Goal: Use online tool/utility: Utilize a website feature to perform a specific function

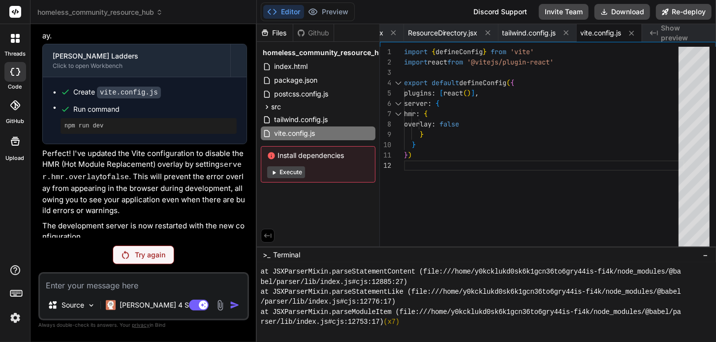
scroll to position [3853, 0]
click at [289, 174] on button "Execute" at bounding box center [286, 172] width 38 height 12
click at [334, 11] on button "Preview" at bounding box center [328, 12] width 48 height 14
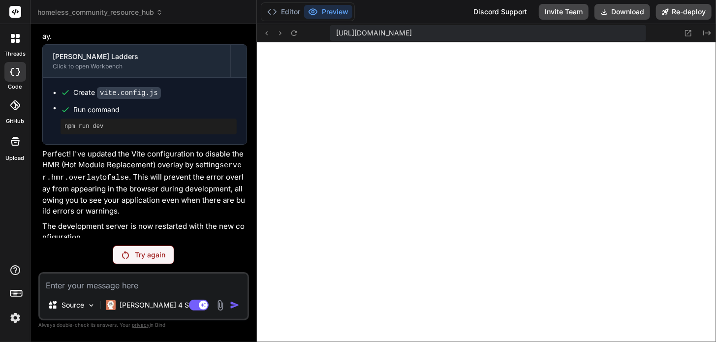
click at [17, 314] on img at bounding box center [15, 317] width 17 height 17
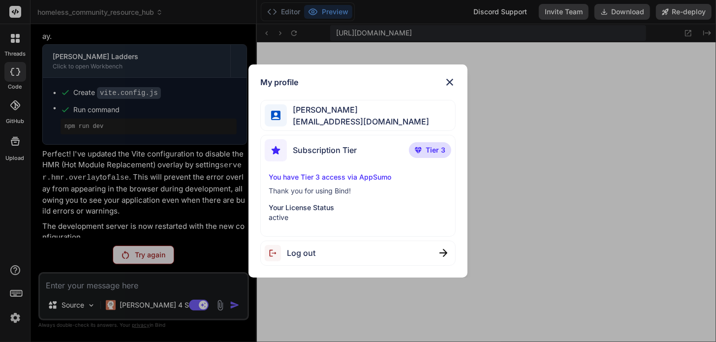
click at [341, 177] on p "You have Tier 3 access via AppSumo" at bounding box center [358, 177] width 179 height 10
click at [431, 153] on span "Tier 3" at bounding box center [435, 150] width 20 height 10
click at [446, 83] on img at bounding box center [450, 82] width 12 height 12
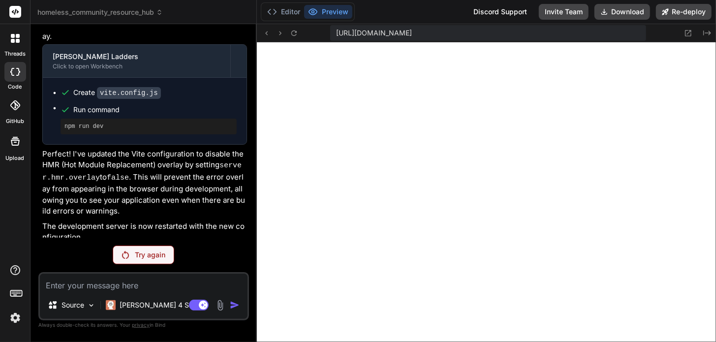
click at [48, 250] on icon at bounding box center [48, 254] width 8 height 8
click at [141, 254] on p "Try again" at bounding box center [150, 255] width 30 height 10
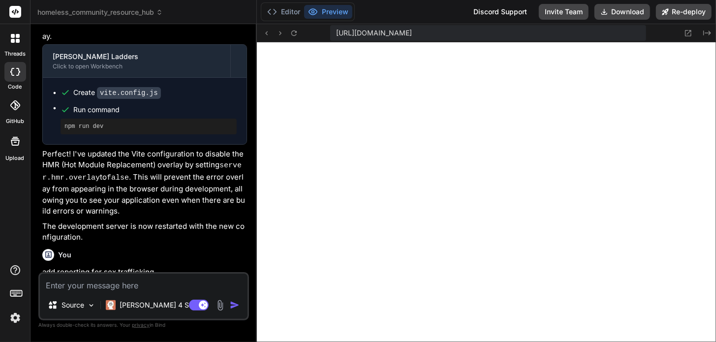
scroll to position [3889, 0]
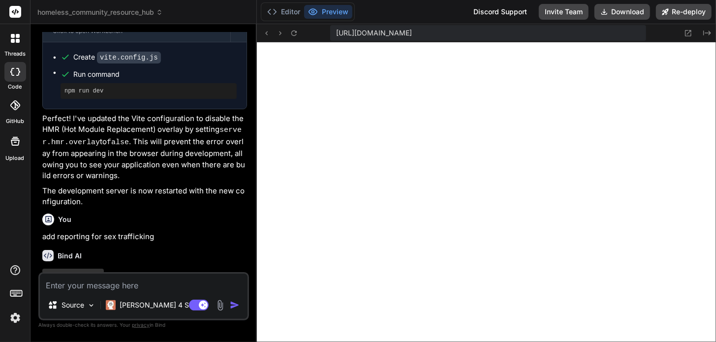
click at [114, 282] on textarea at bounding box center [144, 282] width 208 height 18
click at [288, 9] on button "Editor" at bounding box center [283, 12] width 41 height 14
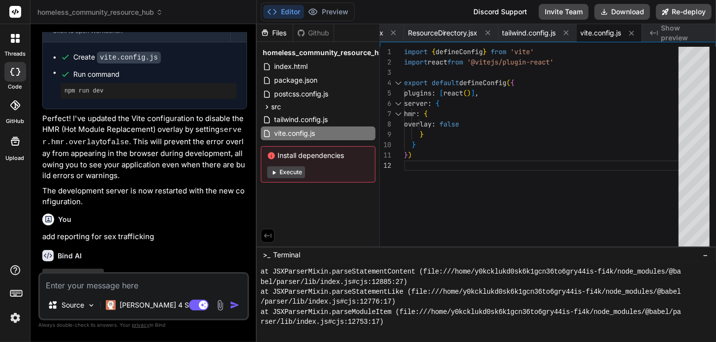
click at [284, 172] on button "Execute" at bounding box center [286, 172] width 38 height 12
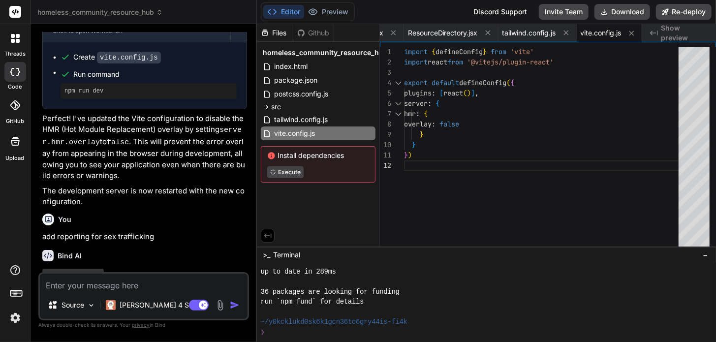
type textarea "x"
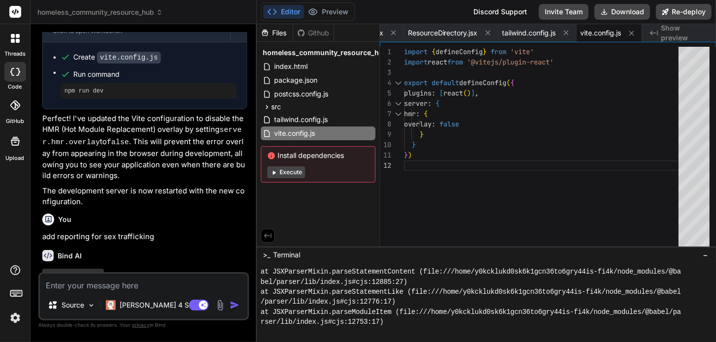
click at [87, 288] on textarea at bounding box center [144, 282] width 208 height 18
type textarea "a"
type textarea "x"
type textarea "ad"
type textarea "x"
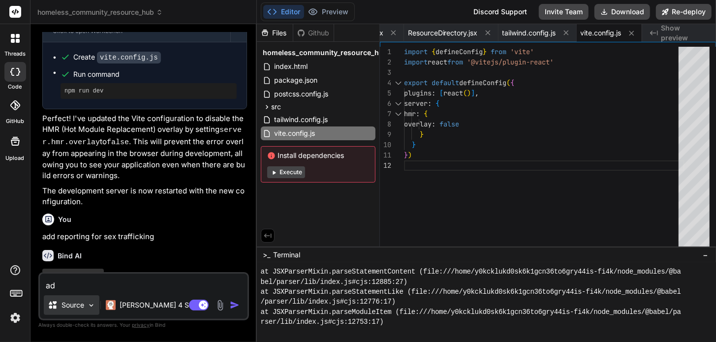
type textarea "add"
type textarea "x"
type textarea "add"
type textarea "x"
type textarea "add a"
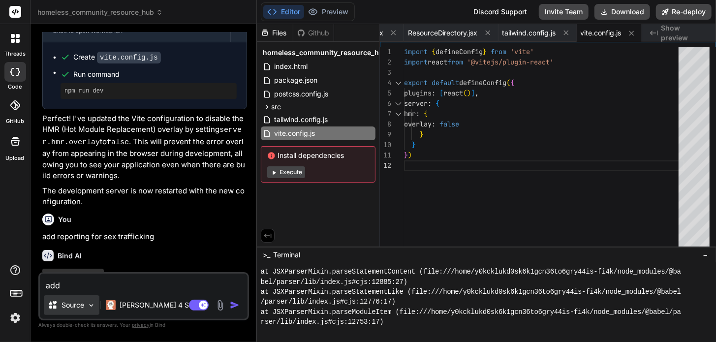
type textarea "x"
type textarea "add a"
type textarea "x"
type textarea "add a p"
type textarea "x"
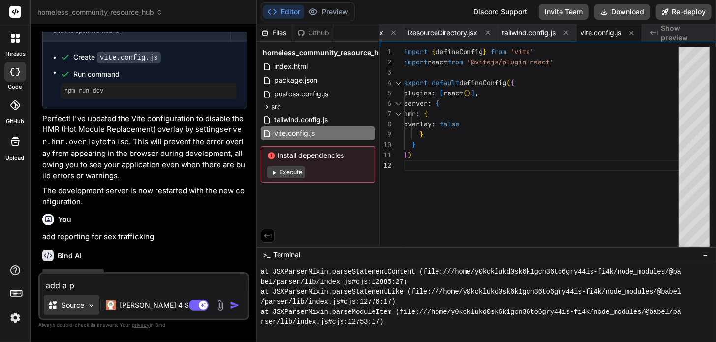
type textarea "add a pa"
type textarea "x"
type textarea "add a pag"
type textarea "x"
type textarea "add a page"
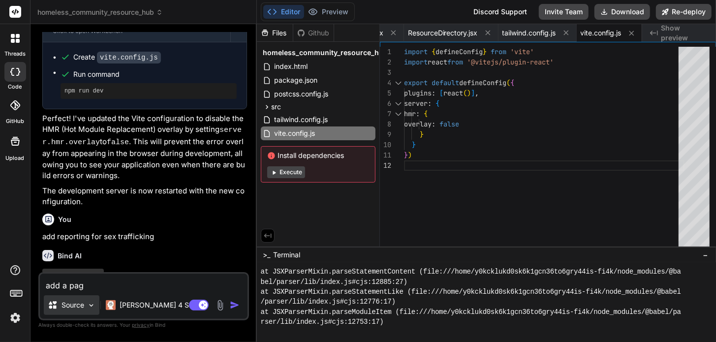
type textarea "x"
type textarea "add a page"
type textarea "x"
type textarea "add a page f"
type textarea "x"
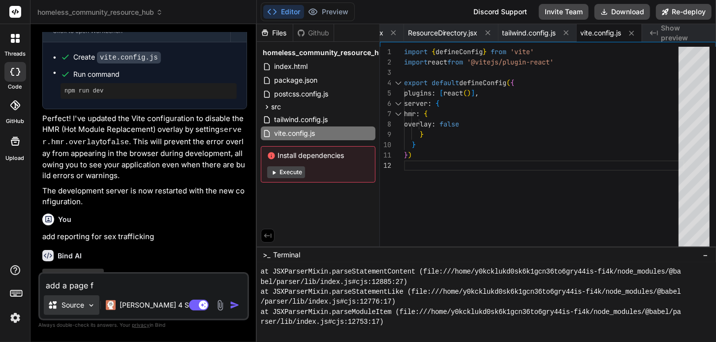
type textarea "add a page fo"
type textarea "x"
type textarea "add a page for"
type textarea "x"
type textarea "add a page for"
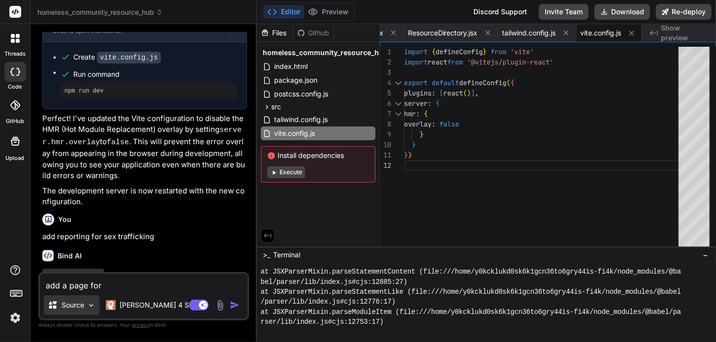
type textarea "x"
type textarea "add a page for s"
type textarea "x"
type textarea "add a page for sp"
type textarea "x"
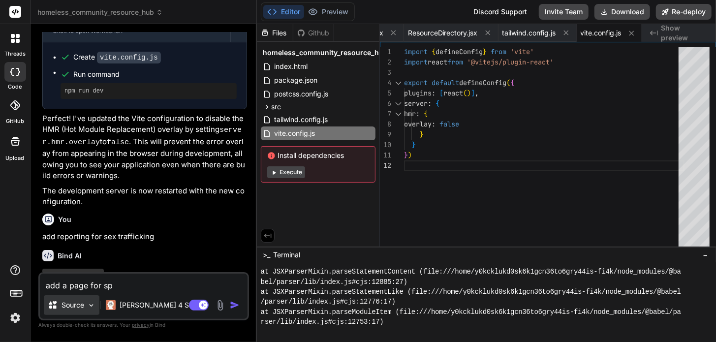
type textarea "add a page for spo"
type textarea "x"
type textarea "add a page for spon"
type textarea "x"
type textarea "add a page for spons"
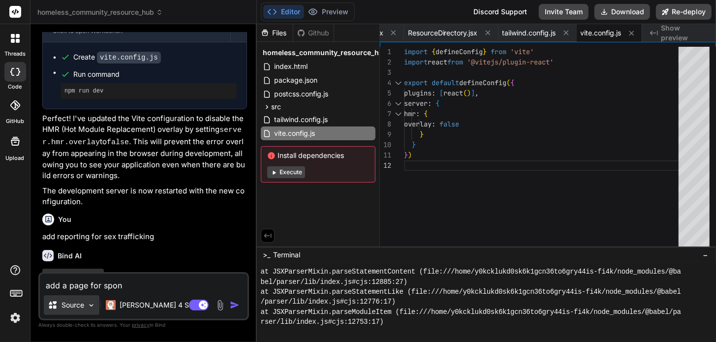
type textarea "x"
type textarea "add a page for sponso"
type textarea "x"
type textarea "add a page for sponsor"
type textarea "x"
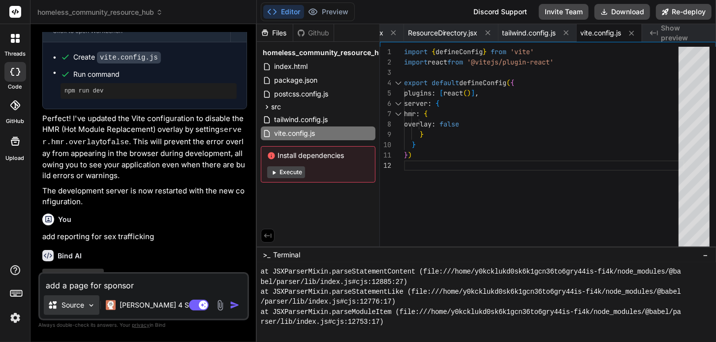
type textarea "add a page for sponsors"
type textarea "x"
type textarea "add a page for sponsors"
type textarea "x"
type textarea "add a page for sponsors a"
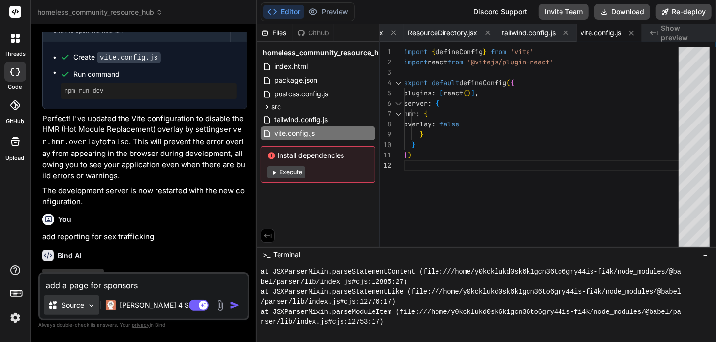
type textarea "x"
type textarea "add a page for sponsors an"
type textarea "x"
type textarea "add a page for sponsors and"
type textarea "x"
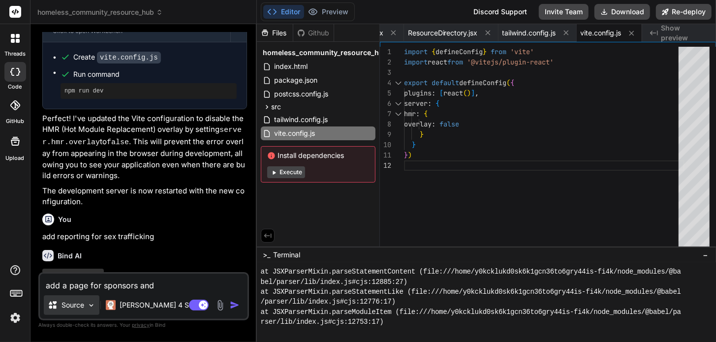
type textarea "add a page for sponsors and"
type textarea "x"
type textarea "add a page for sponsors and d"
type textarea "x"
type textarea "add a page for sponsors and do"
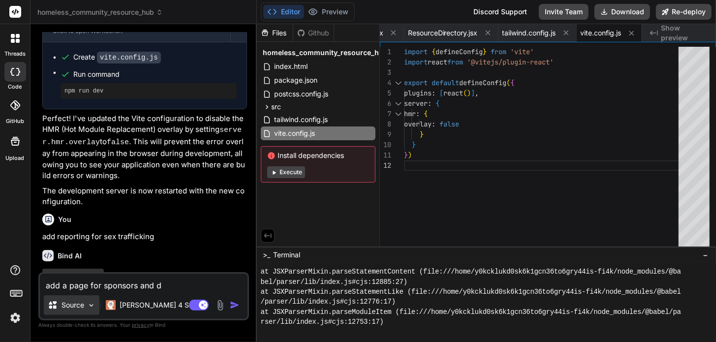
type textarea "x"
type textarea "add a page for sponsors and don"
type textarea "x"
type textarea "add a page for sponsors and dont"
type textarea "x"
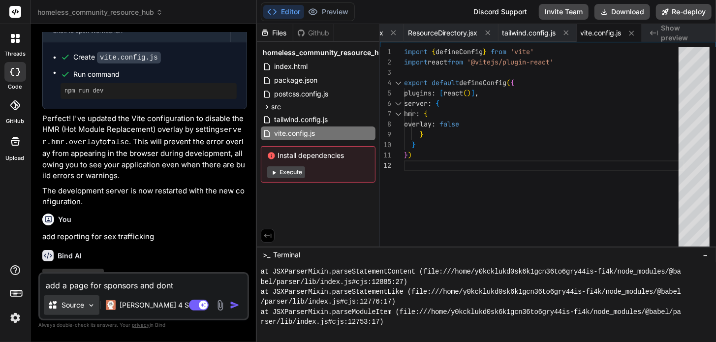
type textarea "add a page for sponsors and [PERSON_NAME]"
type textarea "x"
type textarea "add a page for sponsors and dontai"
type textarea "x"
type textarea "add a page for sponsors and dontaio"
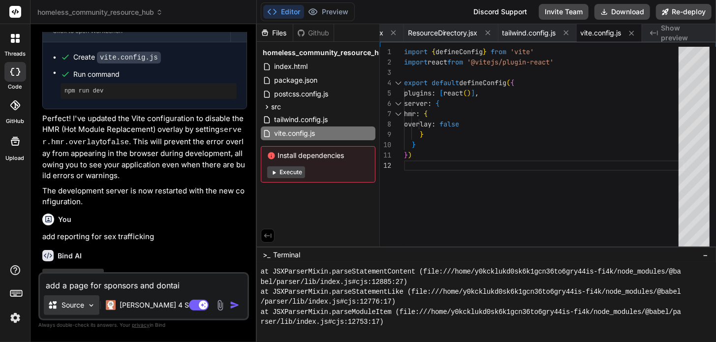
type textarea "x"
type textarea "add a page for sponsors and dontaion"
type textarea "x"
type textarea "add a page for sponsors and dontaions"
type textarea "x"
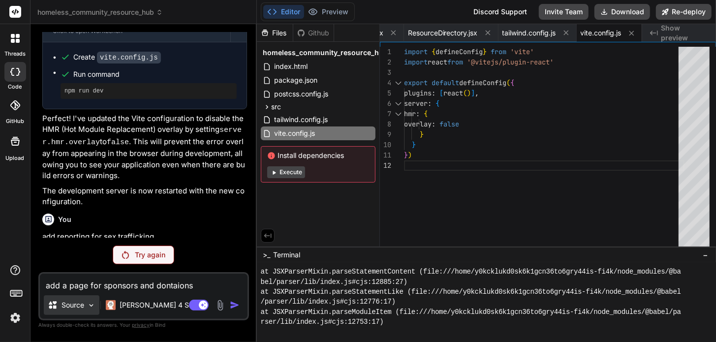
scroll to position [3854, 0]
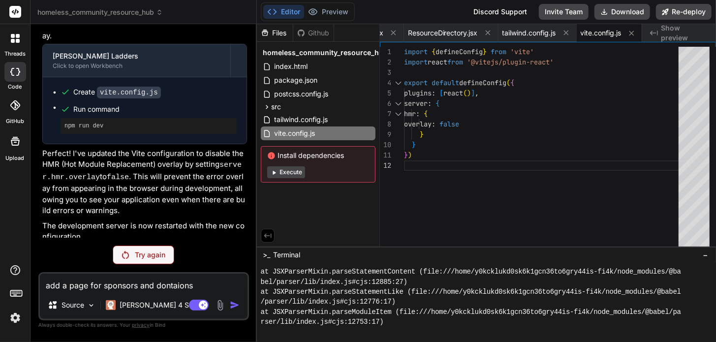
type textarea "add a page for sponsors and donations"
type textarea "x"
click at [204, 284] on textarea "add a page for sponsors and donations" at bounding box center [144, 282] width 208 height 18
type textarea "add a page for sponsors and donations"
type textarea "x"
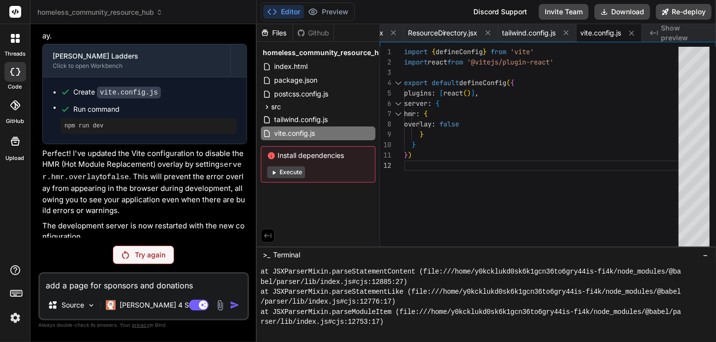
type textarea "add a page for sponsors and donations f"
type textarea "x"
type textarea "add a page for sponsors and donations fo"
type textarea "x"
type textarea "add a page for sponsors and donations for"
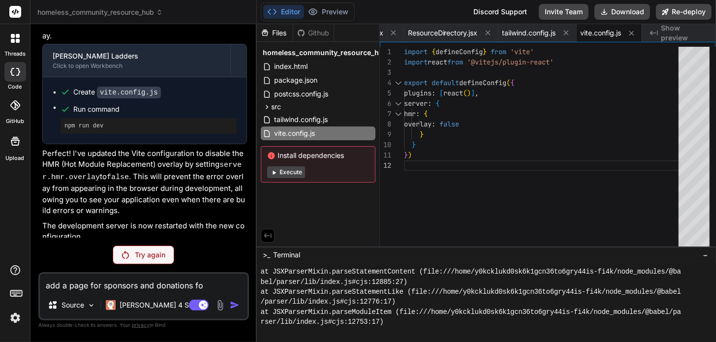
type textarea "x"
type textarea "add a page for sponsors and donations form"
type textarea "x"
type textarea "add a page for sponsors and donations forms"
type textarea "x"
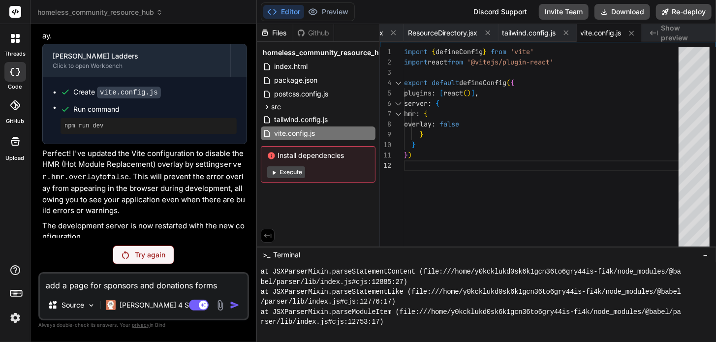
type textarea "add a page for sponsors and donations forms"
type textarea "x"
type textarea "add a page for sponsors and donations forms a"
type textarea "x"
type textarea "add a page for sponsors and donations forms an"
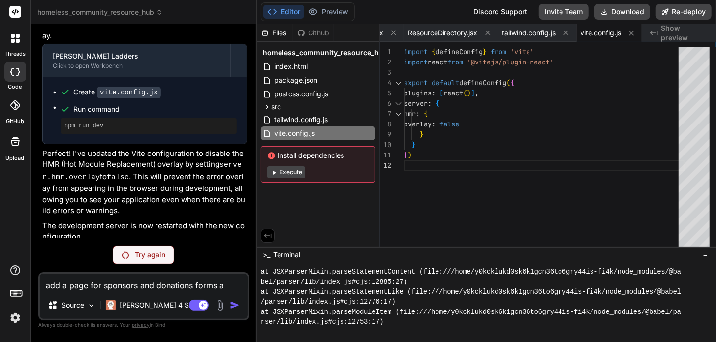
type textarea "x"
type textarea "add a page for sponsors and donations forms and"
type textarea "x"
type textarea "add a page for sponsors and donations forms and"
type textarea "x"
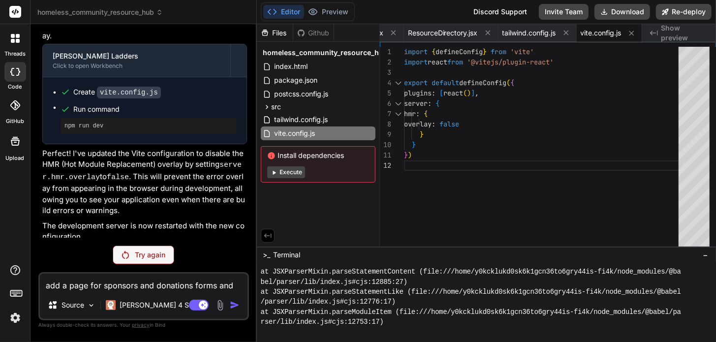
type textarea "add a page for sponsors and donations forms and a"
type textarea "x"
type textarea "add a page for sponsors and donations forms and ad"
type textarea "x"
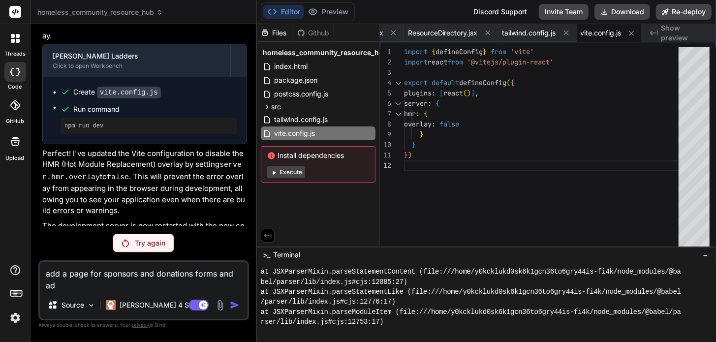
type textarea "add a page for sponsors and donations forms and add"
type textarea "x"
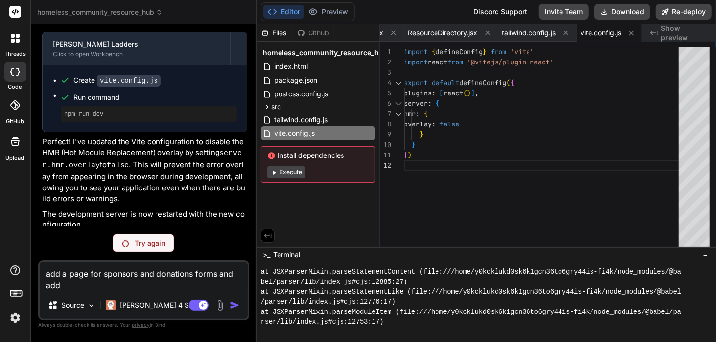
type textarea "add a page for sponsors and donations forms and add"
type textarea "x"
type textarea "add a page for sponsors and donations forms and add a"
type textarea "x"
type textarea "add a page for sponsors and donations forms and add a"
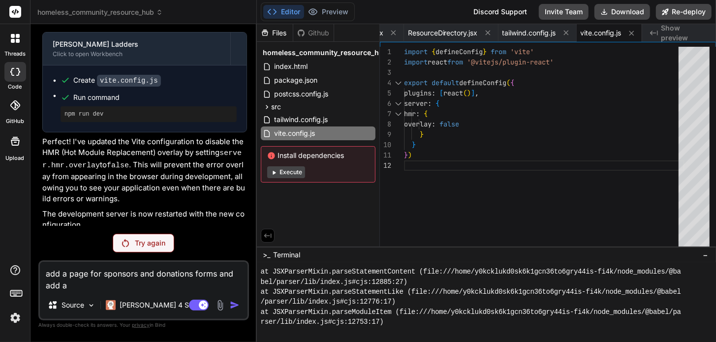
type textarea "x"
type textarea "add a page for sponsors and donations forms and add a s"
type textarea "x"
type textarea "add a page for sponsors and donations forms and add a se"
type textarea "x"
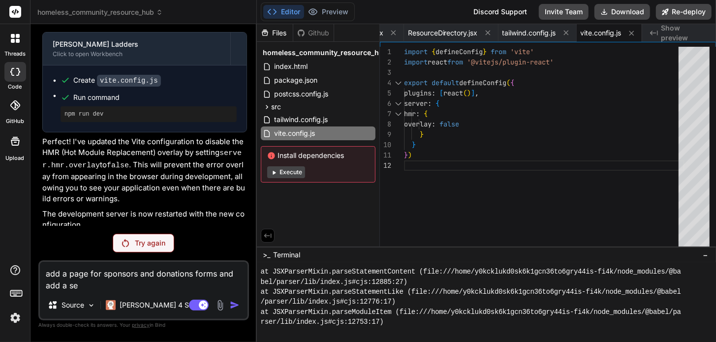
type textarea "add a page for sponsors and donations forms and add a sec"
type textarea "x"
type textarea "add a page for sponsors and donations forms and add a sect"
type textarea "x"
type textarea "add a page for sponsors and donations forms and add a secti"
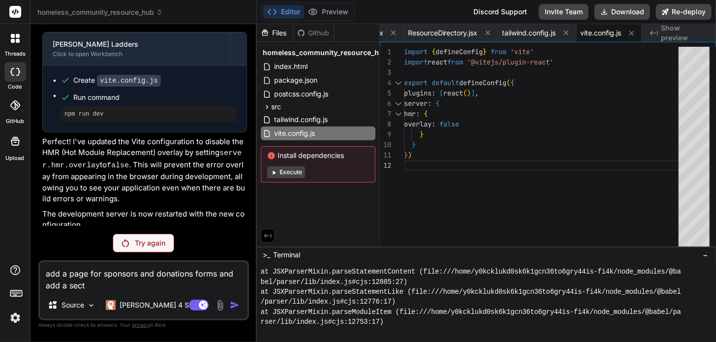
type textarea "x"
type textarea "add a page for sponsors and donations forms and add a sectio"
type textarea "x"
type textarea "add a page for sponsors and donations forms and add a section"
type textarea "x"
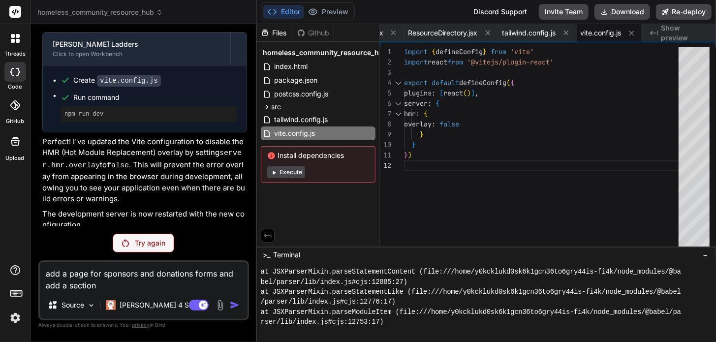
type textarea "add a page for sponsors and donations forms and add a section"
type textarea "x"
type textarea "add a page for sponsors and donations forms and add a section t"
type textarea "x"
type textarea "add a page for sponsors and donations forms and add a section to"
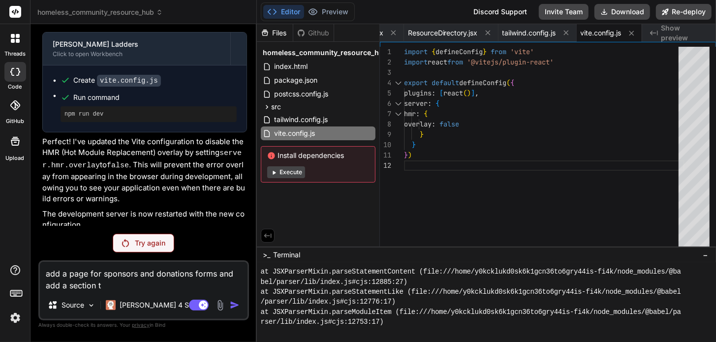
type textarea "x"
type textarea "add a page for sponsors and donations forms and add a section to"
type textarea "x"
type textarea "add a page for sponsors and donations forms and add a section to a"
type textarea "x"
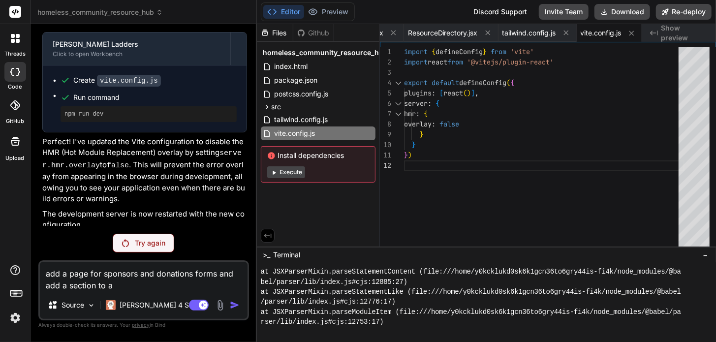
type textarea "add a page for sponsors and donations forms and add a section to ac"
type textarea "x"
type textarea "add a page for sponsors and donations forms and add a section to ack"
type textarea "x"
type textarea "add a page for sponsors and donations forms and add a section to acko"
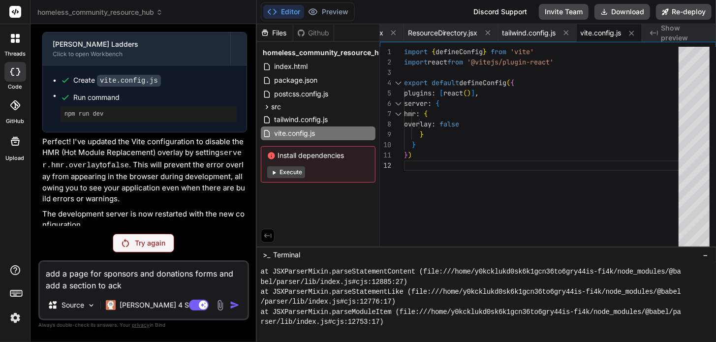
type textarea "x"
type textarea "add a page for sponsors and donations forms and add a section to ackow"
type textarea "x"
type textarea "add a page for sponsors and donations forms and add a section to ackowl"
type textarea "x"
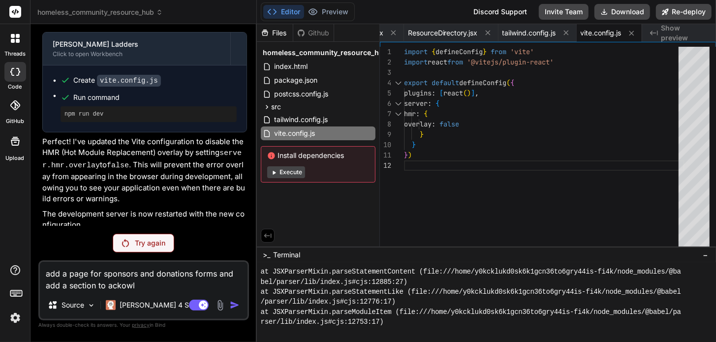
type textarea "add a page for sponsors and donations forms and add a section to ackowle"
type textarea "x"
type textarea "add a page for sponsors and donations forms and add a section to ackowled"
type textarea "x"
type textarea "add a page for sponsors and donations forms and add a section to ackowledg"
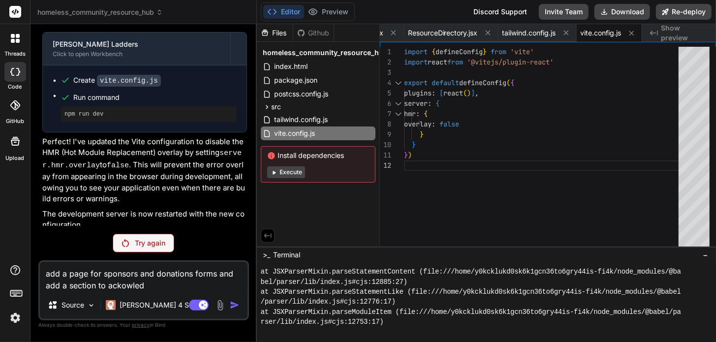
type textarea "x"
type textarea "add a page for sponsors and donations forms and add a section to ackowledge"
type textarea "x"
type textarea "add a page for sponsors and donations forms and add a section to ackowledge"
type textarea "x"
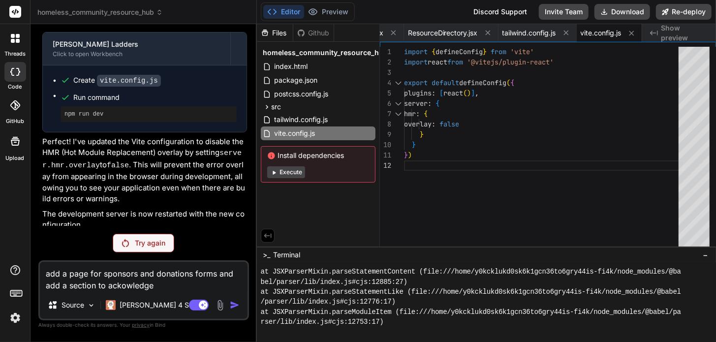
type textarea "add a page for sponsors and donations forms and add a section to ackowledge s"
type textarea "x"
type textarea "add a page for sponsors and donations forms and add a section to ackowledge su"
type textarea "x"
type textarea "add a page for sponsors and donations forms and add a section to ackowledge sup"
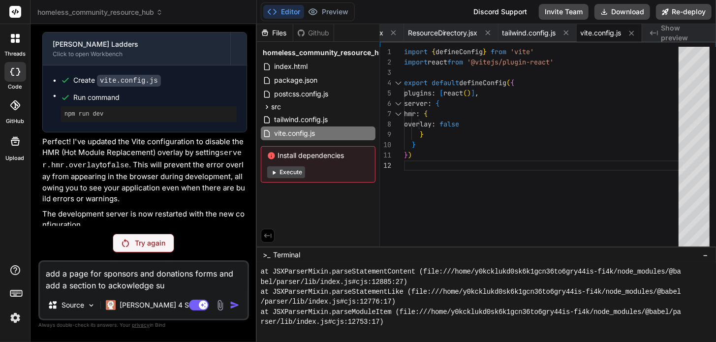
type textarea "x"
type textarea "add a page for sponsors and donations forms and add a section to ackowledge supp"
type textarea "x"
type textarea "add a page for sponsors and donations forms and add a section to ackowledge sup…"
type textarea "x"
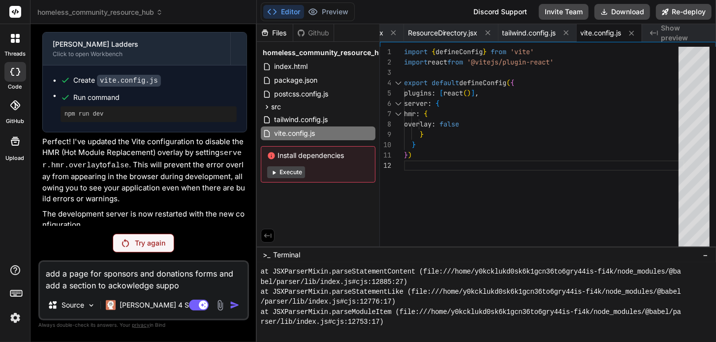
type textarea "add a page for sponsors and donations forms and add a section to ackowledge sup…"
type textarea "x"
type textarea "add a page for sponsors and donations forms and add a section to ackowledge sup…"
type textarea "x"
type textarea "add a page for sponsors and donations forms and add a section to ackowledge sup…"
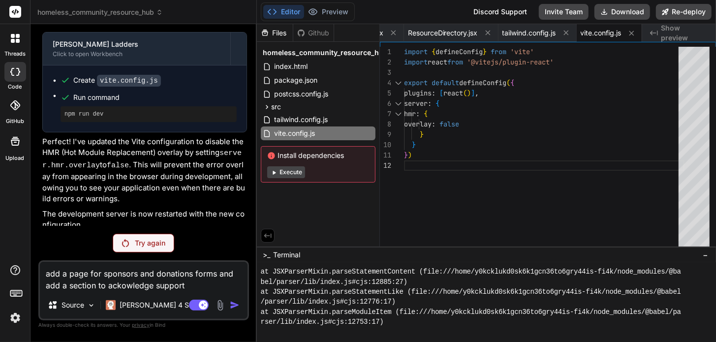
type textarea "x"
type textarea "add a page for sponsors and donations forms and add a section to ackowledge sup…"
type textarea "x"
type textarea "add a page for sponsors and donations forms and add a section to ackowledge sup…"
type textarea "x"
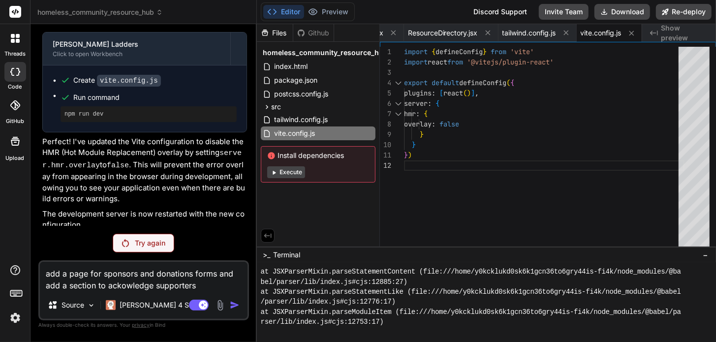
type textarea "add a page for sponsors and donations forms and add a section to ackowledge sup…"
type textarea "x"
type textarea "add a page for sponsors and donations forms and add a section to ackowledge sup…"
type textarea "x"
type textarea "add a page for sponsors and donations forms and add a section to ackowledge sup…"
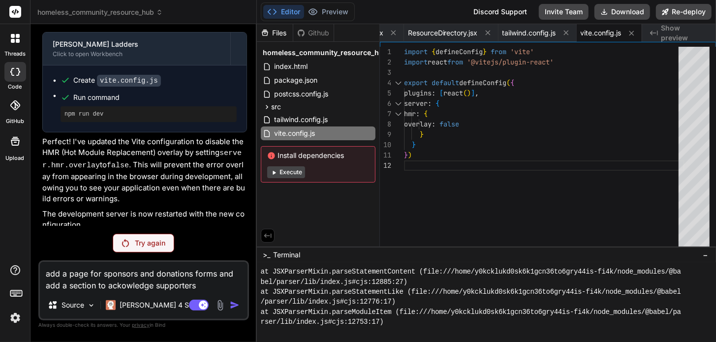
type textarea "x"
type textarea "add a page for sponsors and donations forms and add a section to ackowledge sup…"
type textarea "x"
type textarea "add a page for sponsors and donations forms and add a section to ackowledge sup…"
type textarea "x"
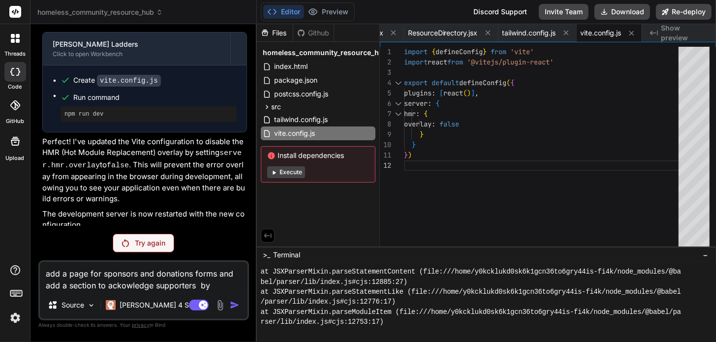
type textarea "add a page for sponsors and donations forms and add a section to ackowledge sup…"
type textarea "x"
type textarea "add a page for sponsors and donations forms and add a section to ackowledge sup…"
type textarea "x"
type textarea "add a page for sponsors and donations forms and add a section to ackowledge sup…"
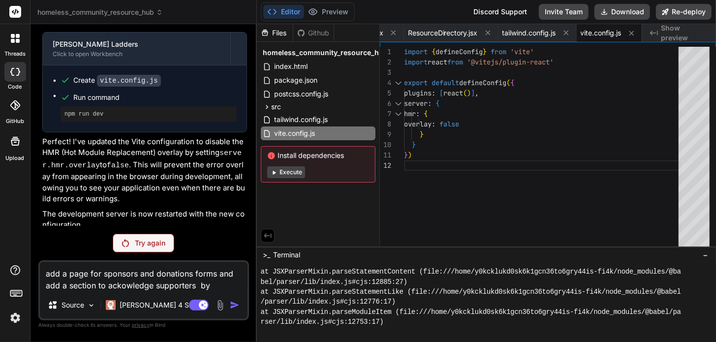
type textarea "x"
type textarea "add a page for sponsors and donations forms and add a section to ackowledge sup…"
type textarea "x"
type textarea "add a page for sponsors and donations forms and add a section to ackowledge sup…"
type textarea "x"
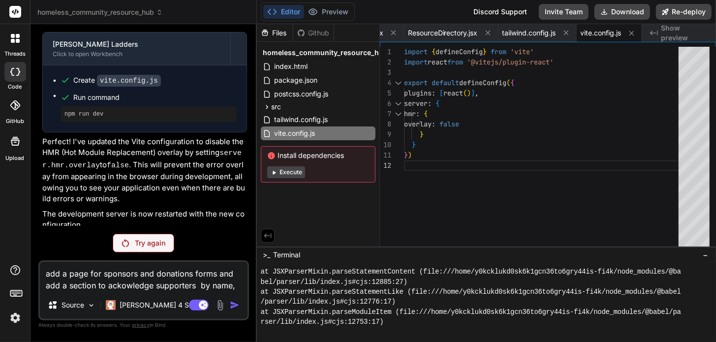
type textarea "add a page for sponsors and donations forms and add a section to ackowledge sup…"
type textarea "x"
type textarea "add a page for sponsors and donations forms and add a section to ackowledge sup…"
type textarea "x"
type textarea "add a page for sponsors and donations forms and add a section to ackowledge sup…"
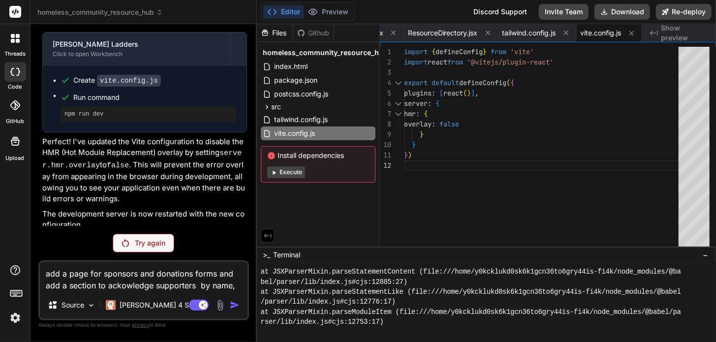
scroll to position [3878, 0]
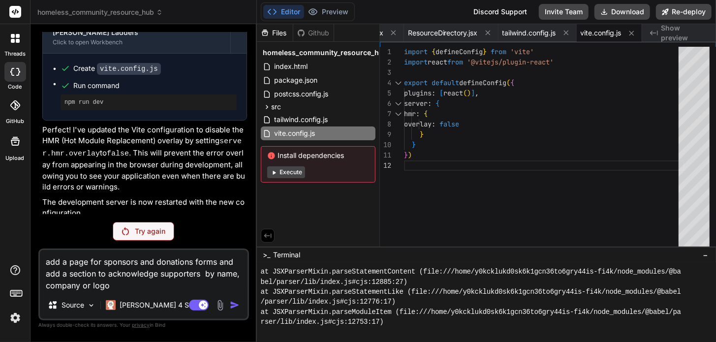
click at [145, 231] on p "Try again" at bounding box center [150, 231] width 30 height 10
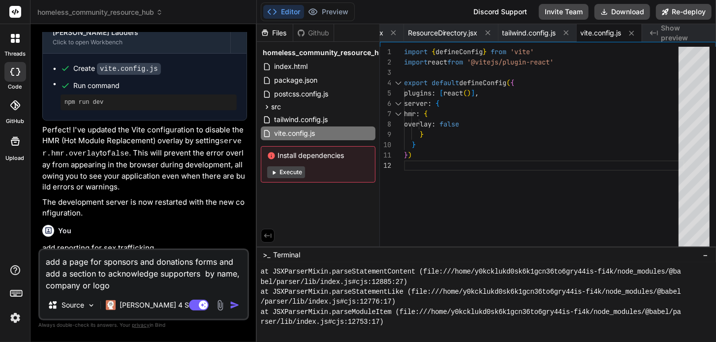
scroll to position [3913, 0]
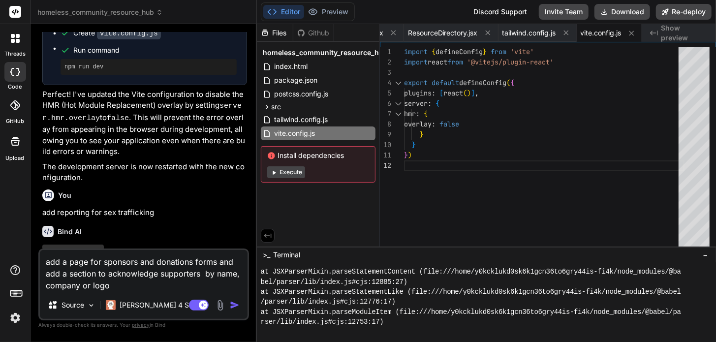
click at [235, 304] on img "button" at bounding box center [235, 305] width 10 height 10
click at [234, 307] on img "button" at bounding box center [235, 305] width 10 height 10
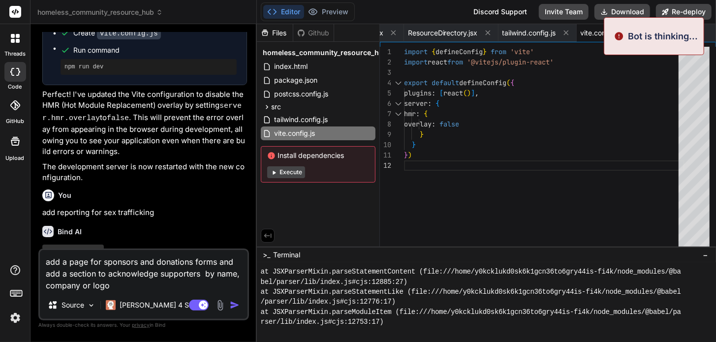
click at [622, 37] on img at bounding box center [619, 36] width 10 height 13
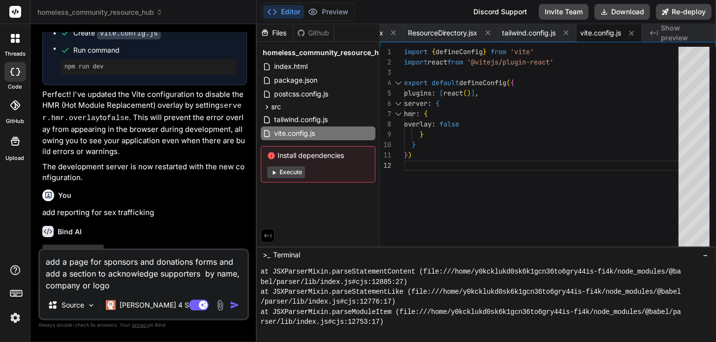
click at [286, 171] on button "Execute" at bounding box center [286, 172] width 38 height 12
click at [237, 306] on img "button" at bounding box center [235, 305] width 10 height 10
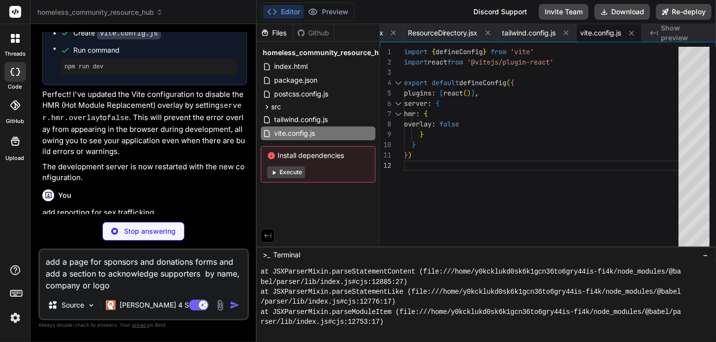
click at [290, 172] on button "Execute" at bounding box center [286, 172] width 38 height 12
click at [292, 172] on button "Execute" at bounding box center [286, 172] width 38 height 12
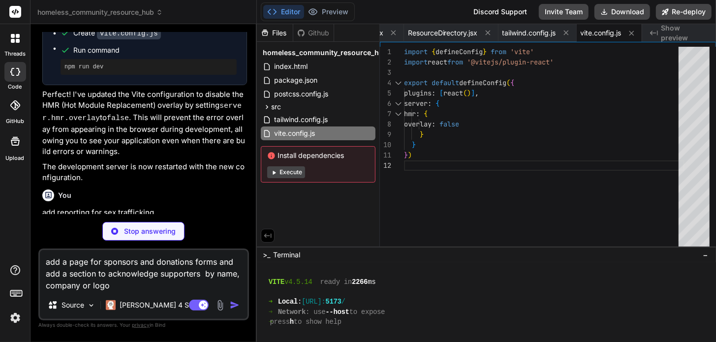
click at [292, 172] on button "Execute" at bounding box center [286, 172] width 38 height 12
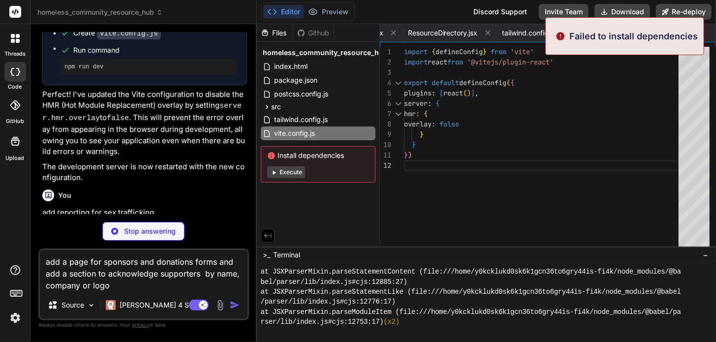
click at [292, 172] on button "Execute" at bounding box center [286, 172] width 38 height 12
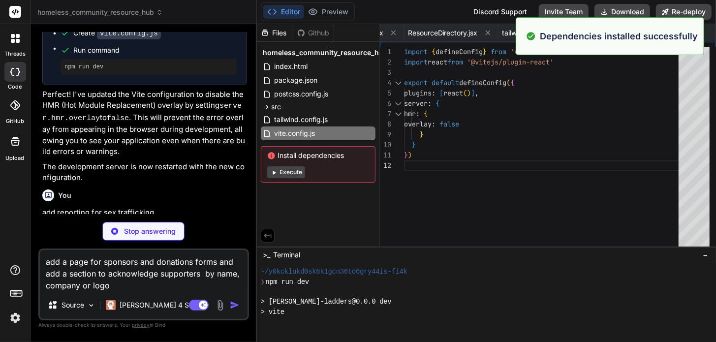
click at [292, 172] on button "Execute" at bounding box center [286, 172] width 38 height 12
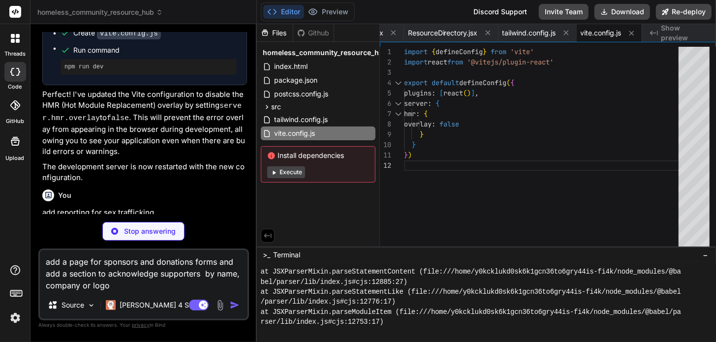
click at [670, 33] on span "Show preview" at bounding box center [684, 33] width 47 height 20
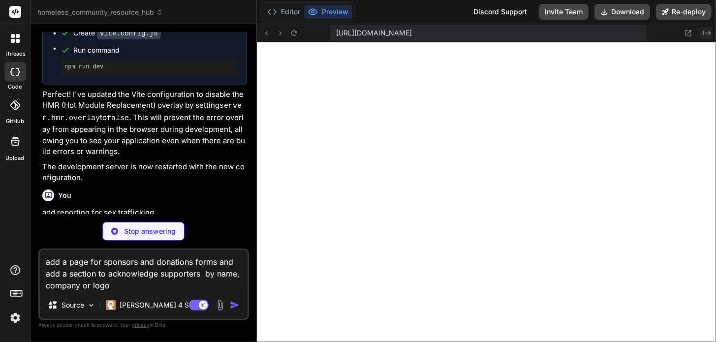
click at [707, 32] on icon at bounding box center [707, 32] width 8 height 5
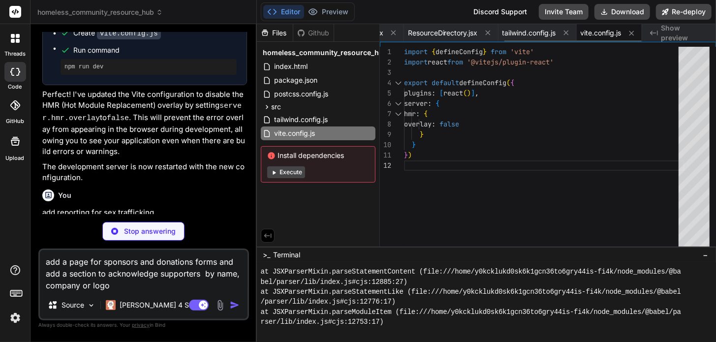
click at [606, 31] on span "vite.config.js" at bounding box center [600, 33] width 41 height 10
click at [544, 33] on span "tailwind.config.js" at bounding box center [529, 33] width 54 height 10
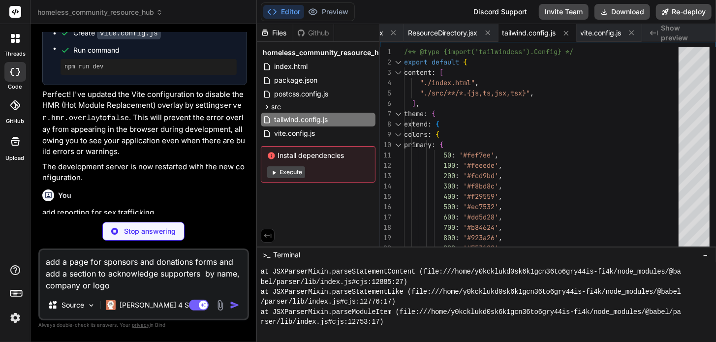
click at [289, 173] on button "Execute" at bounding box center [286, 172] width 38 height 12
click at [455, 31] on span "ResourceDirectory.jsx" at bounding box center [443, 33] width 70 height 10
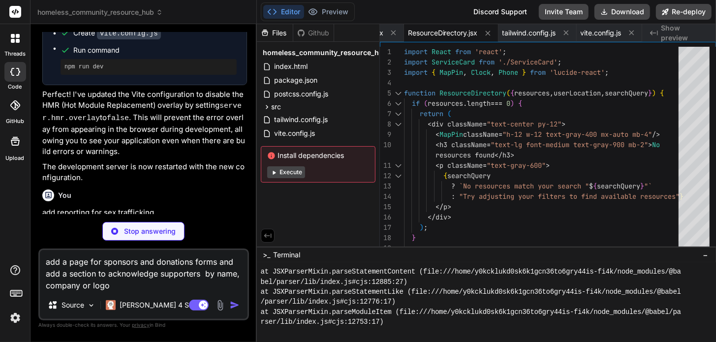
click at [286, 173] on button "Execute" at bounding box center [286, 172] width 38 height 12
click at [381, 36] on span "ServiceCard.jsx" at bounding box center [358, 33] width 51 height 10
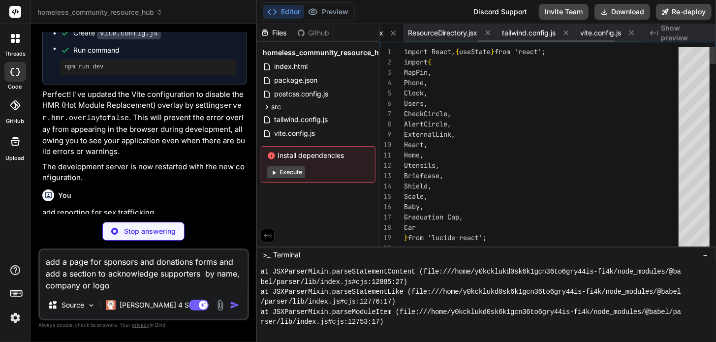
scroll to position [0, 187]
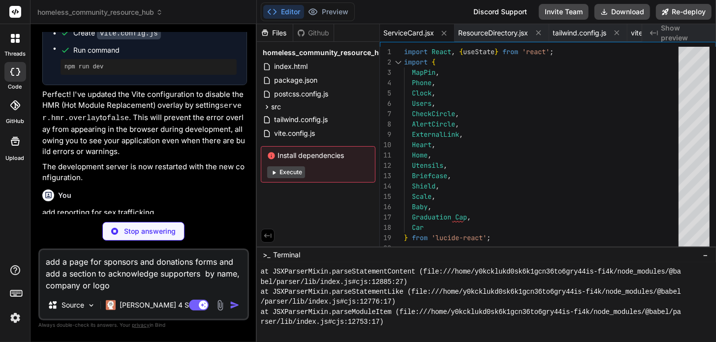
click at [293, 170] on button "Execute" at bounding box center [286, 172] width 38 height 12
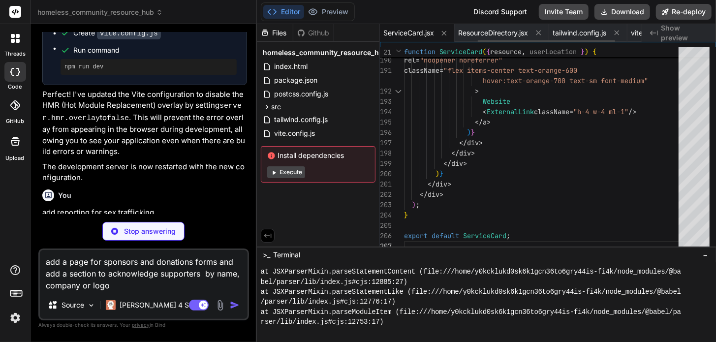
click at [418, 35] on span "ServiceCard.jsx" at bounding box center [408, 33] width 51 height 10
click at [573, 32] on span "tailwind.config.js" at bounding box center [580, 33] width 54 height 10
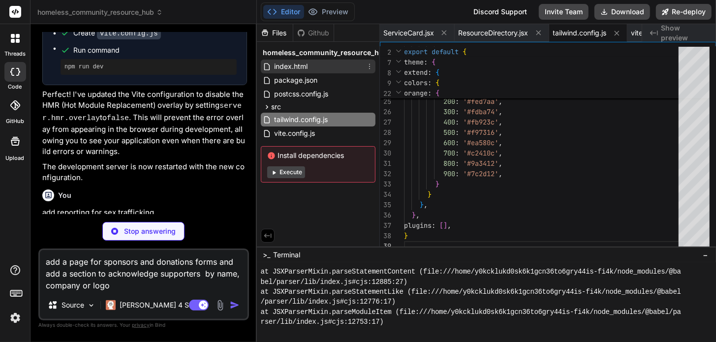
click at [302, 65] on span "index.html" at bounding box center [290, 67] width 35 height 12
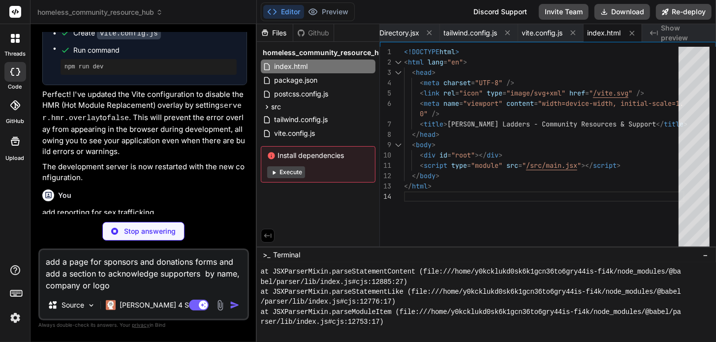
click at [287, 174] on button "Execute" at bounding box center [286, 172] width 38 height 12
click at [571, 123] on div "<!DOCTYPE html > < html lang = "en" > < head > < meta charset = "UTF-8" /> < li…" at bounding box center [544, 149] width 280 height 205
click at [295, 82] on span "package.json" at bounding box center [295, 80] width 45 height 12
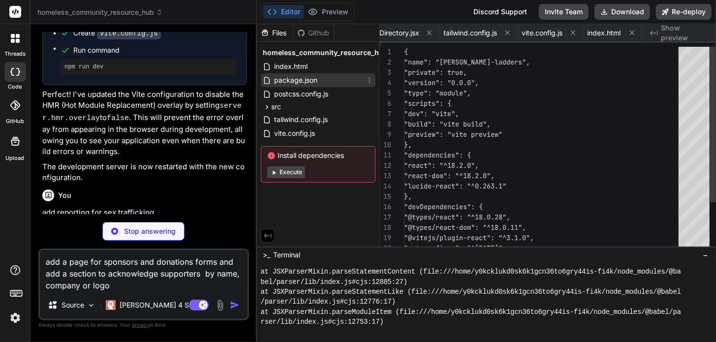
scroll to position [0, 364]
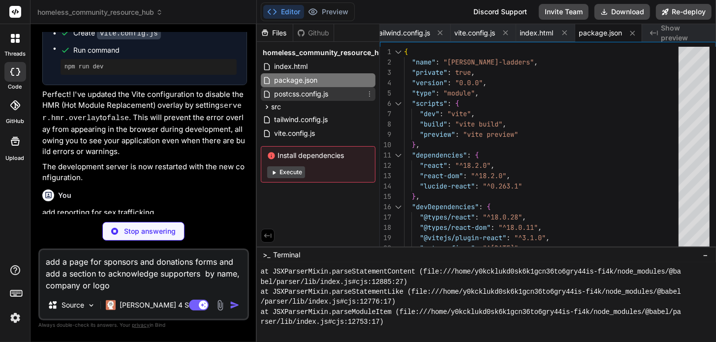
click at [296, 94] on span "postcss.config.js" at bounding box center [301, 94] width 56 height 12
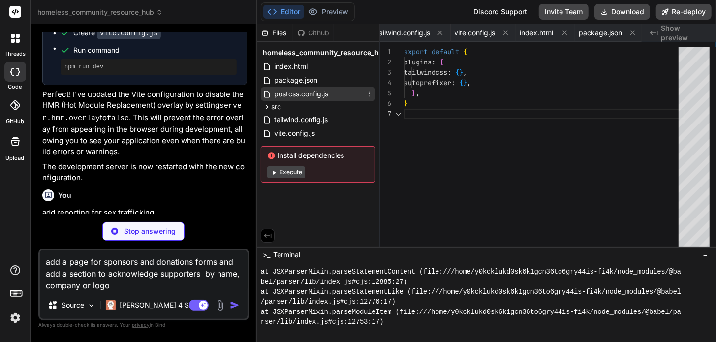
scroll to position [0, 442]
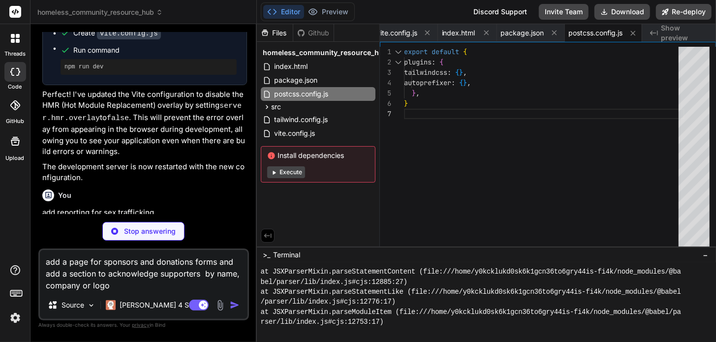
click at [291, 170] on button "Execute" at bounding box center [286, 172] width 38 height 12
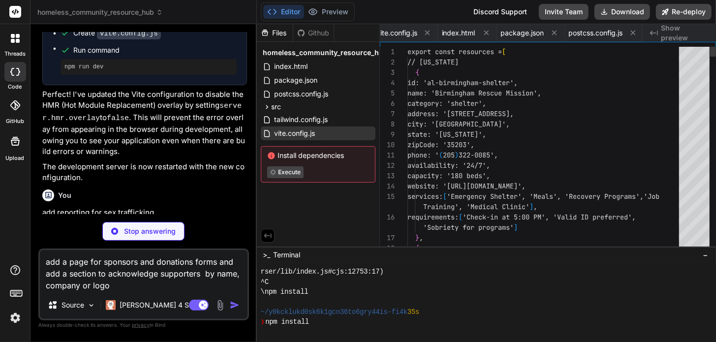
scroll to position [0, 0]
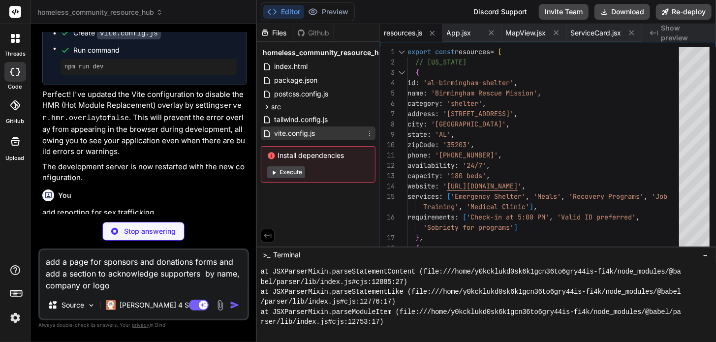
click at [295, 131] on span "vite.config.js" at bounding box center [294, 133] width 43 height 12
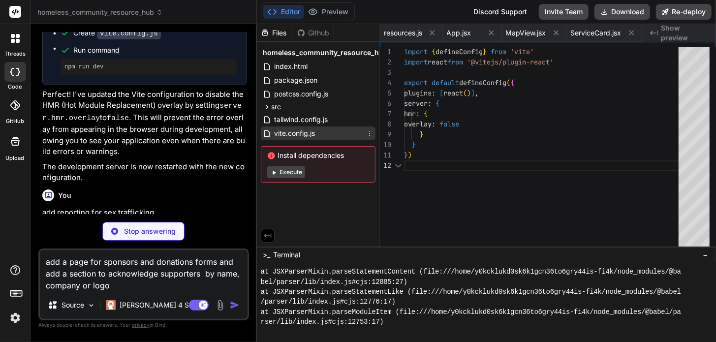
scroll to position [0, 238]
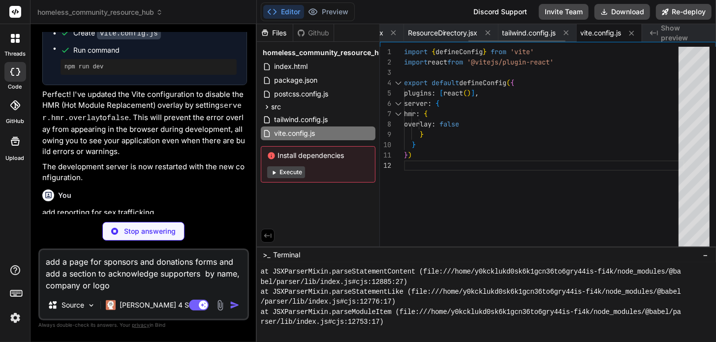
click at [598, 32] on span "vite.config.js" at bounding box center [600, 33] width 41 height 10
click at [599, 31] on span "vite.config.js" at bounding box center [600, 33] width 41 height 10
click at [517, 34] on span "tailwind.config.js" at bounding box center [529, 33] width 54 height 10
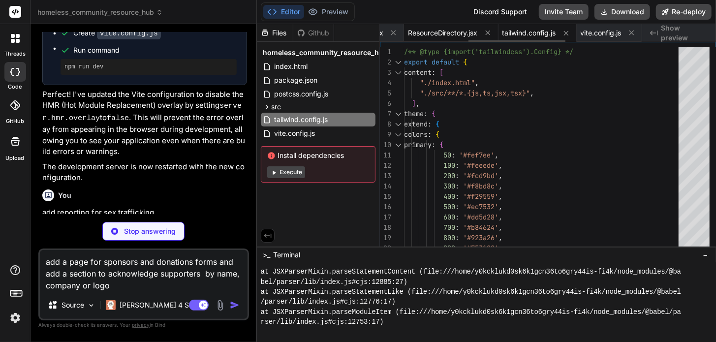
click at [445, 33] on span "ResourceDirectory.jsx" at bounding box center [443, 33] width 70 height 10
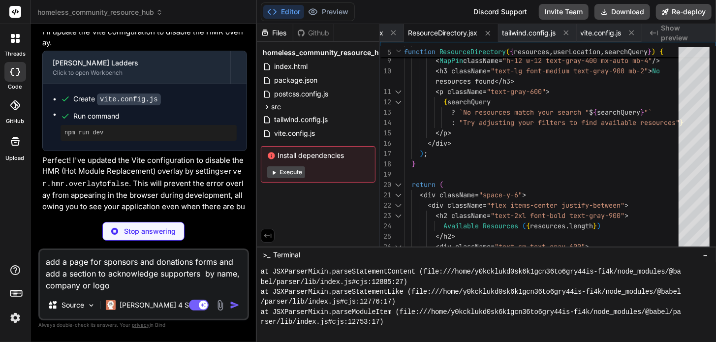
scroll to position [4027, 0]
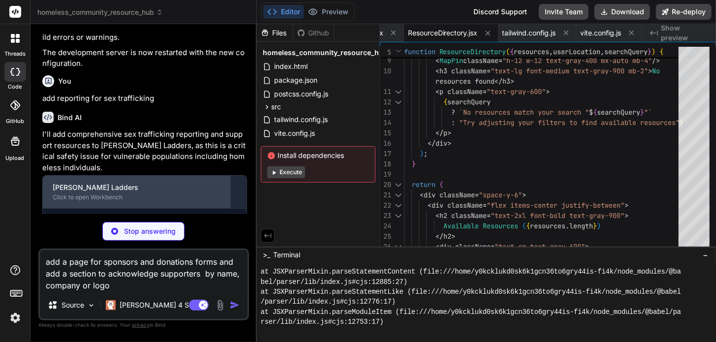
click at [109, 176] on div "[PERSON_NAME] Ladders Click to open Workbench" at bounding box center [136, 192] width 187 height 32
click at [107, 176] on div "[PERSON_NAME] Ladders Click to open Workbench" at bounding box center [136, 192] width 187 height 32
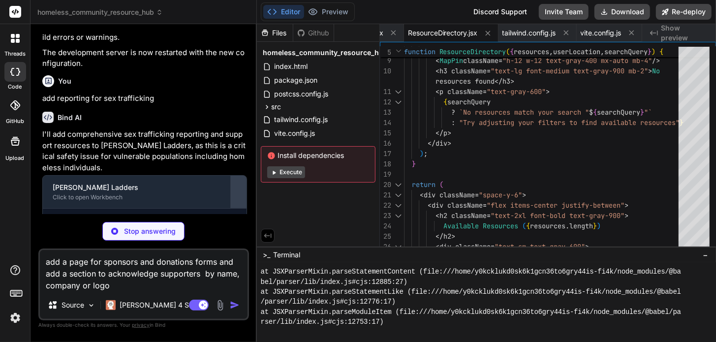
click at [238, 184] on div at bounding box center [239, 192] width 16 height 16
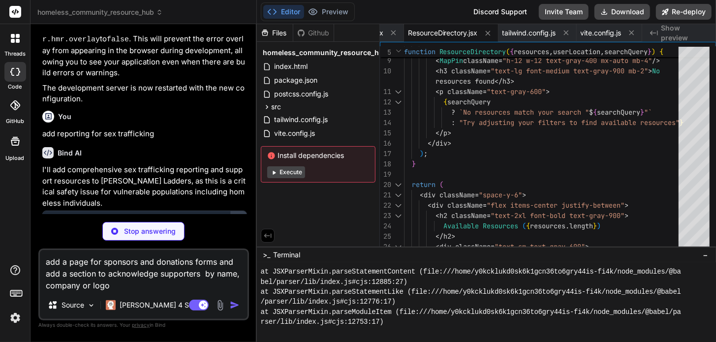
scroll to position [3982, 0]
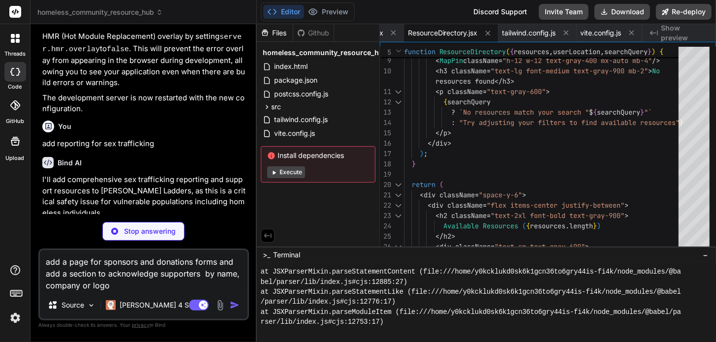
click at [243, 229] on div at bounding box center [239, 237] width 16 height 16
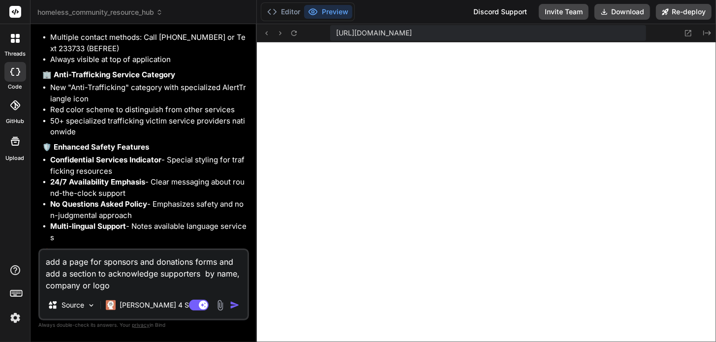
scroll to position [4691, 0]
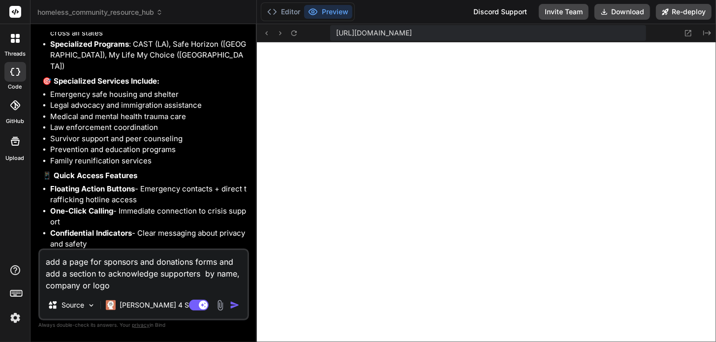
click at [234, 307] on img "button" at bounding box center [235, 305] width 10 height 10
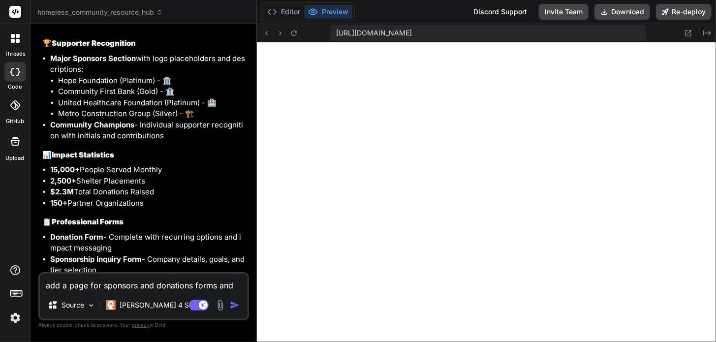
scroll to position [5680, 0]
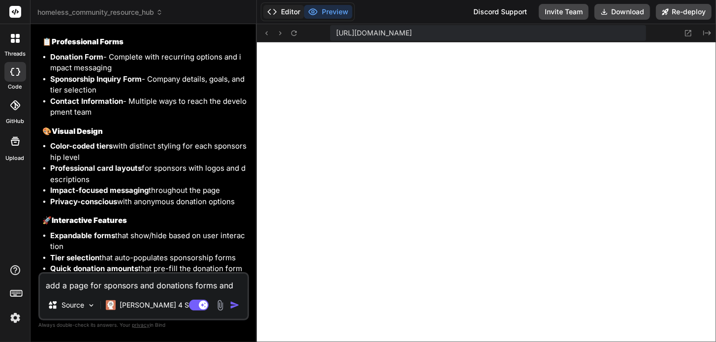
click at [282, 11] on button "Editor" at bounding box center [283, 12] width 41 height 14
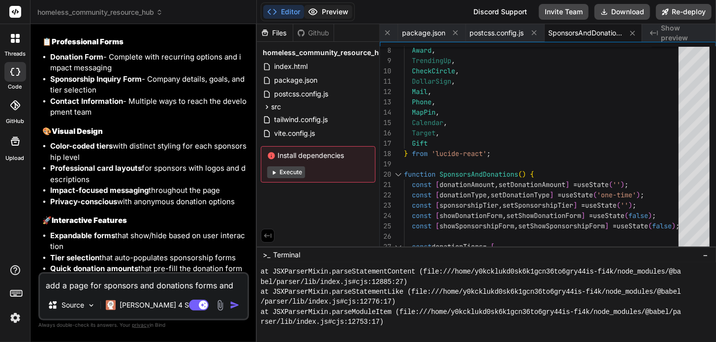
click at [324, 12] on button "Preview" at bounding box center [328, 12] width 48 height 14
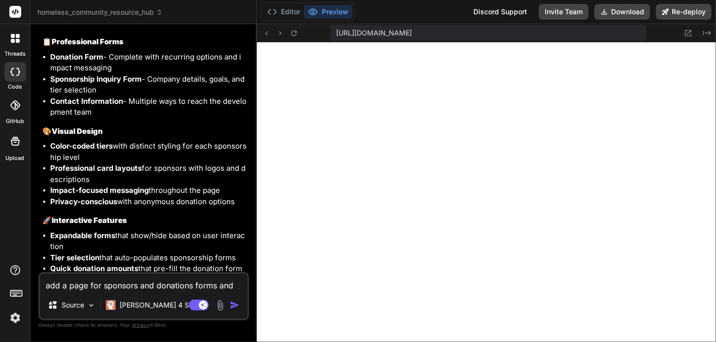
drag, startPoint x: 286, startPoint y: 13, endPoint x: 285, endPoint y: 30, distance: 16.8
click at [286, 14] on button "Editor" at bounding box center [283, 12] width 41 height 14
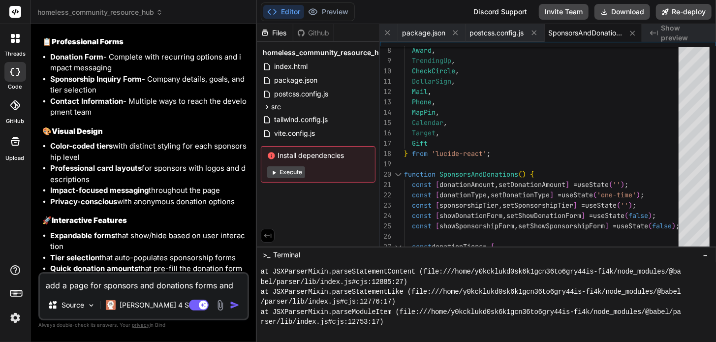
click at [281, 168] on button "Execute" at bounding box center [286, 172] width 38 height 12
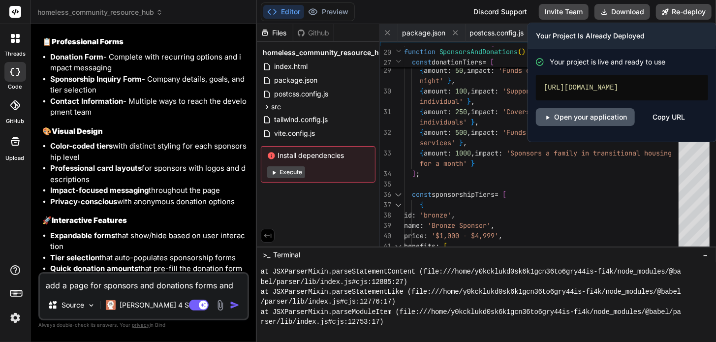
click at [598, 124] on link "Open your application" at bounding box center [585, 117] width 99 height 18
click at [679, 9] on button "Re-deploy" at bounding box center [684, 12] width 56 height 16
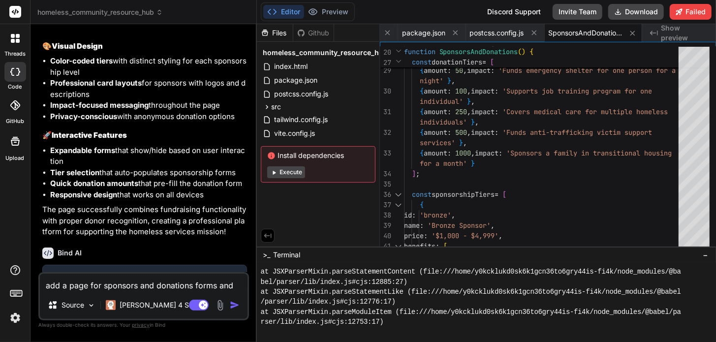
scroll to position [5792, 0]
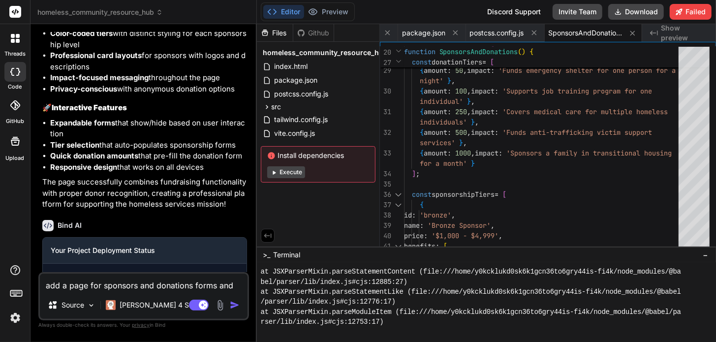
click at [294, 171] on button "Execute" at bounding box center [286, 172] width 38 height 12
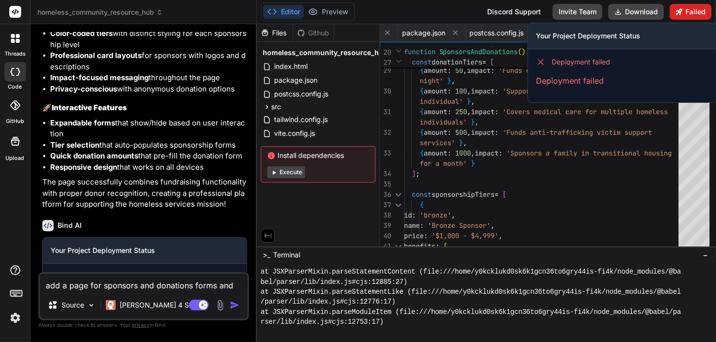
click at [681, 13] on icon at bounding box center [679, 11] width 6 height 6
